Goal: Transaction & Acquisition: Subscribe to service/newsletter

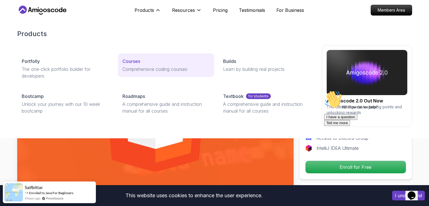
click at [144, 61] on div "Courses" at bounding box center [165, 61] width 87 height 7
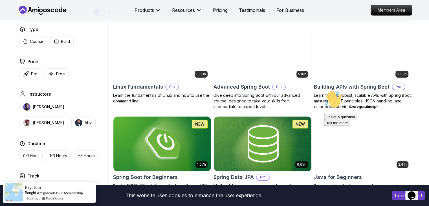
scroll to position [152, 0]
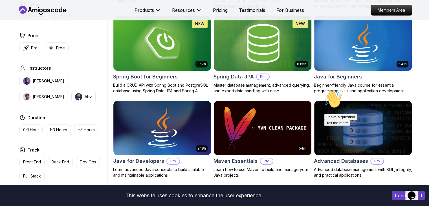
scroll to position [251, 0]
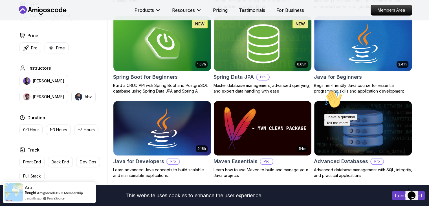
click at [262, 78] on p "Pro" at bounding box center [263, 77] width 12 height 6
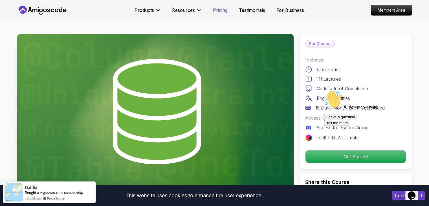
click at [224, 10] on p "Pricing" at bounding box center [220, 10] width 15 height 7
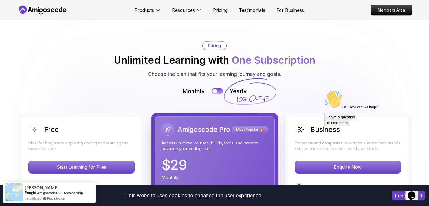
scroll to position [1229, 0]
